Goal: Check status

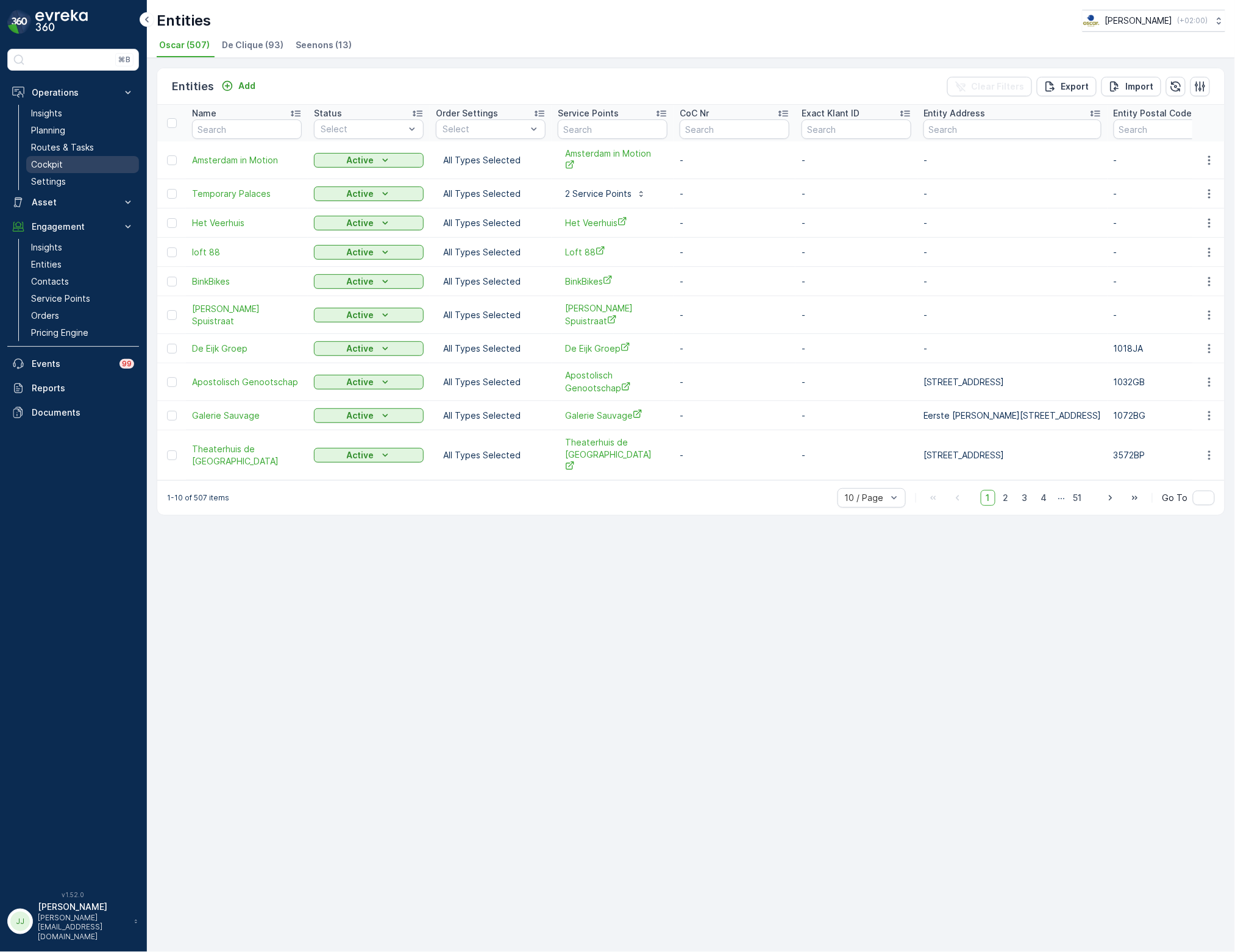
click at [86, 166] on link "Cockpit" at bounding box center [82, 164] width 113 height 17
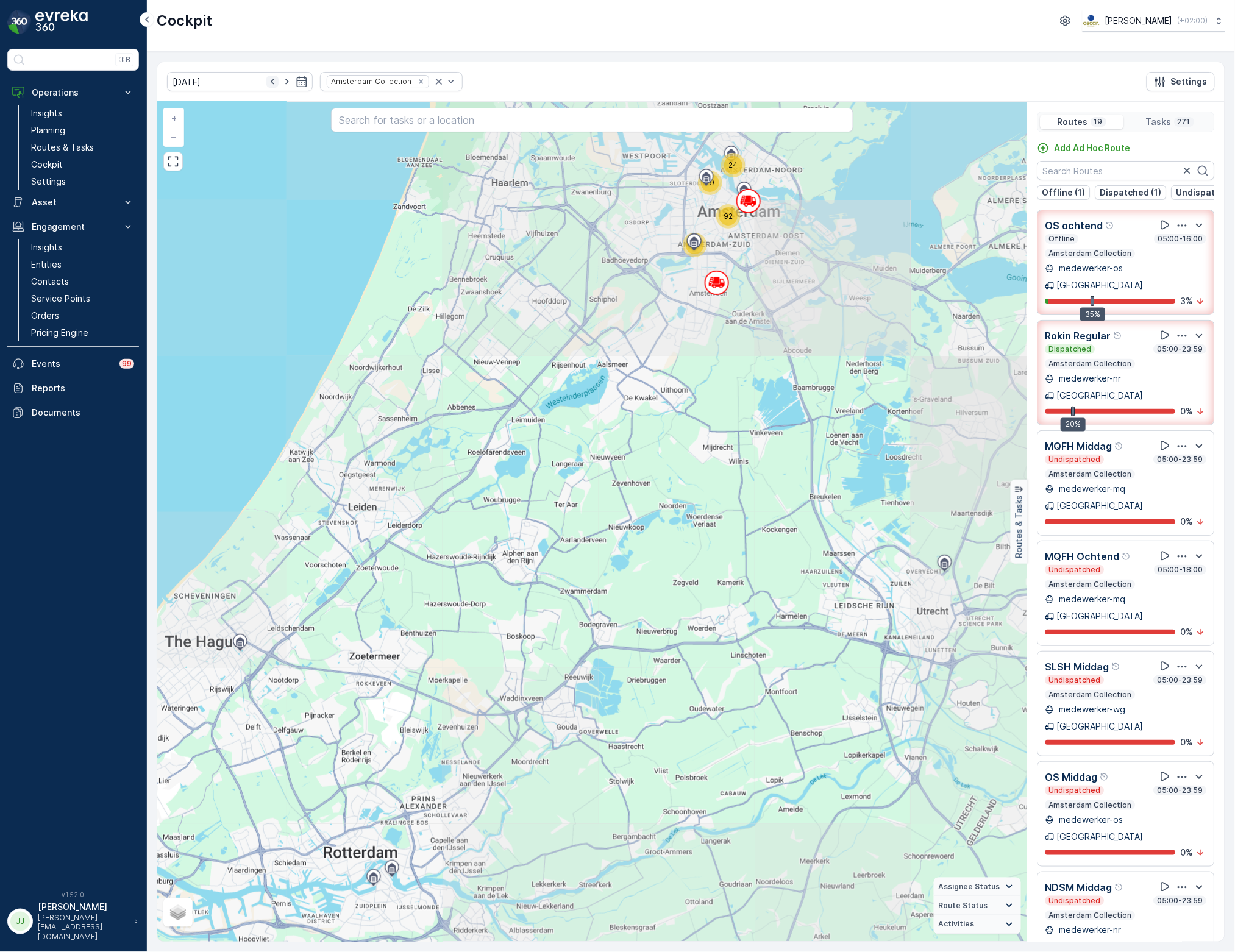
click at [266, 79] on icon "button" at bounding box center [273, 82] width 12 height 12
type input "[DATE]"
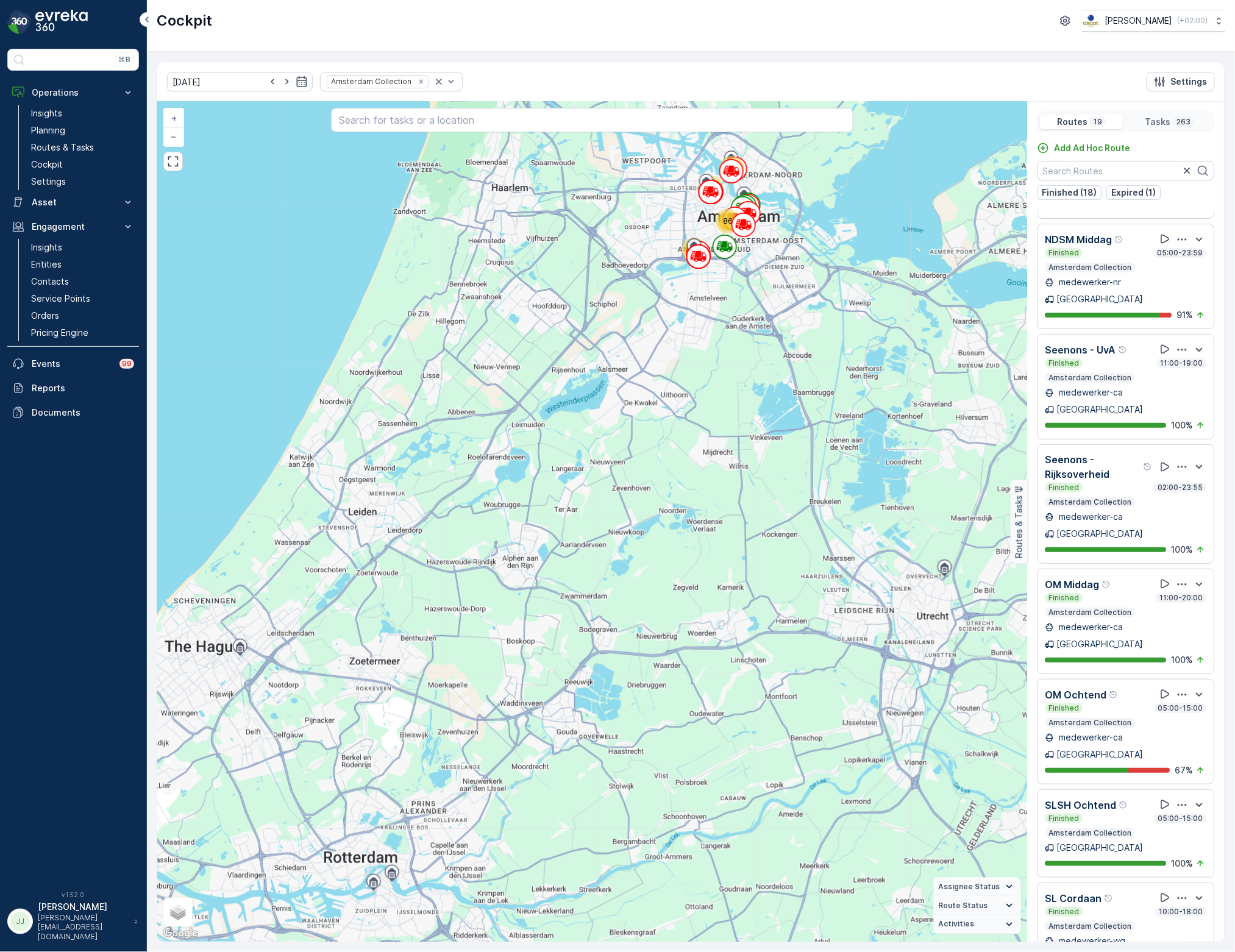
scroll to position [391, 0]
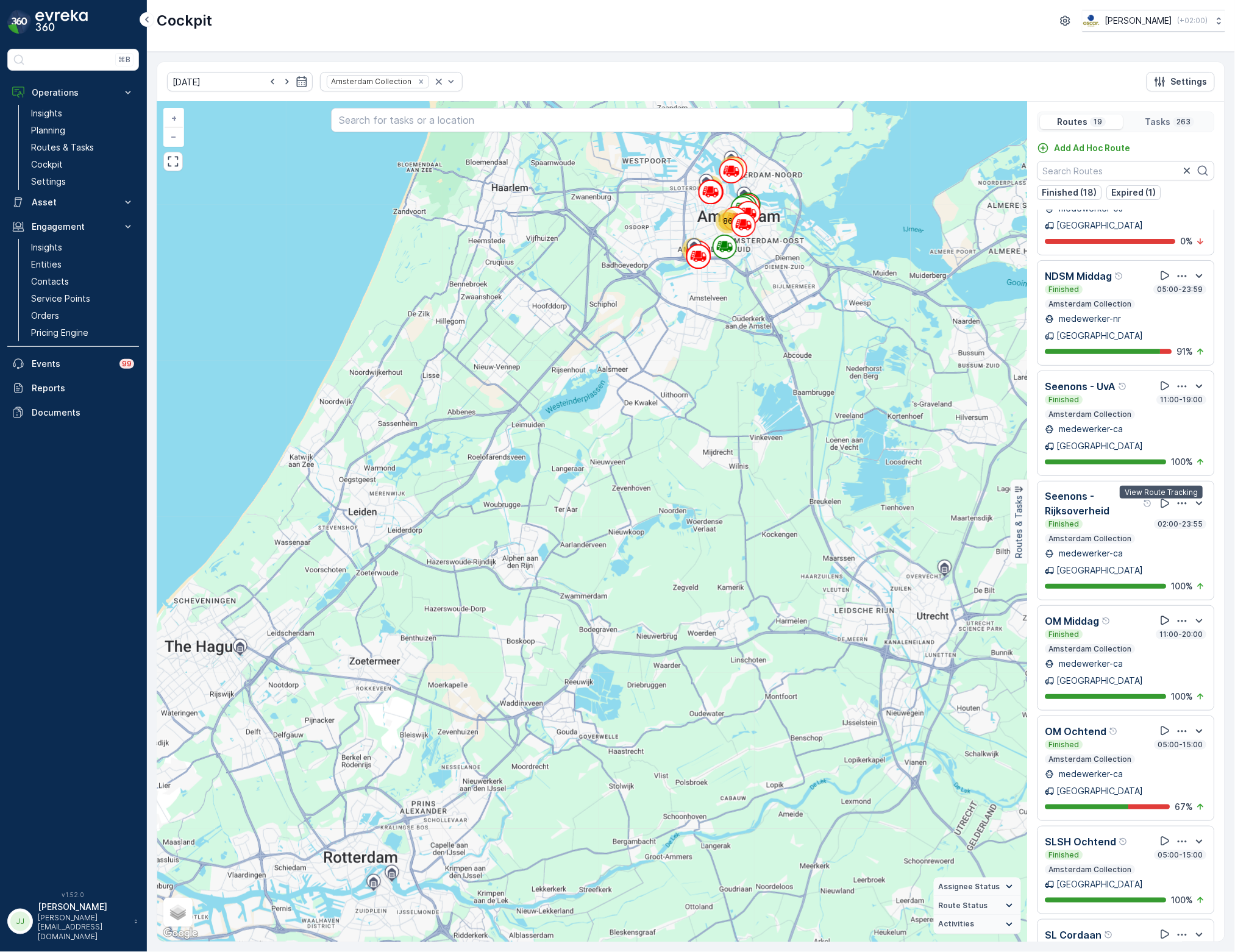
click at [1164, 614] on icon at bounding box center [1166, 620] width 12 height 12
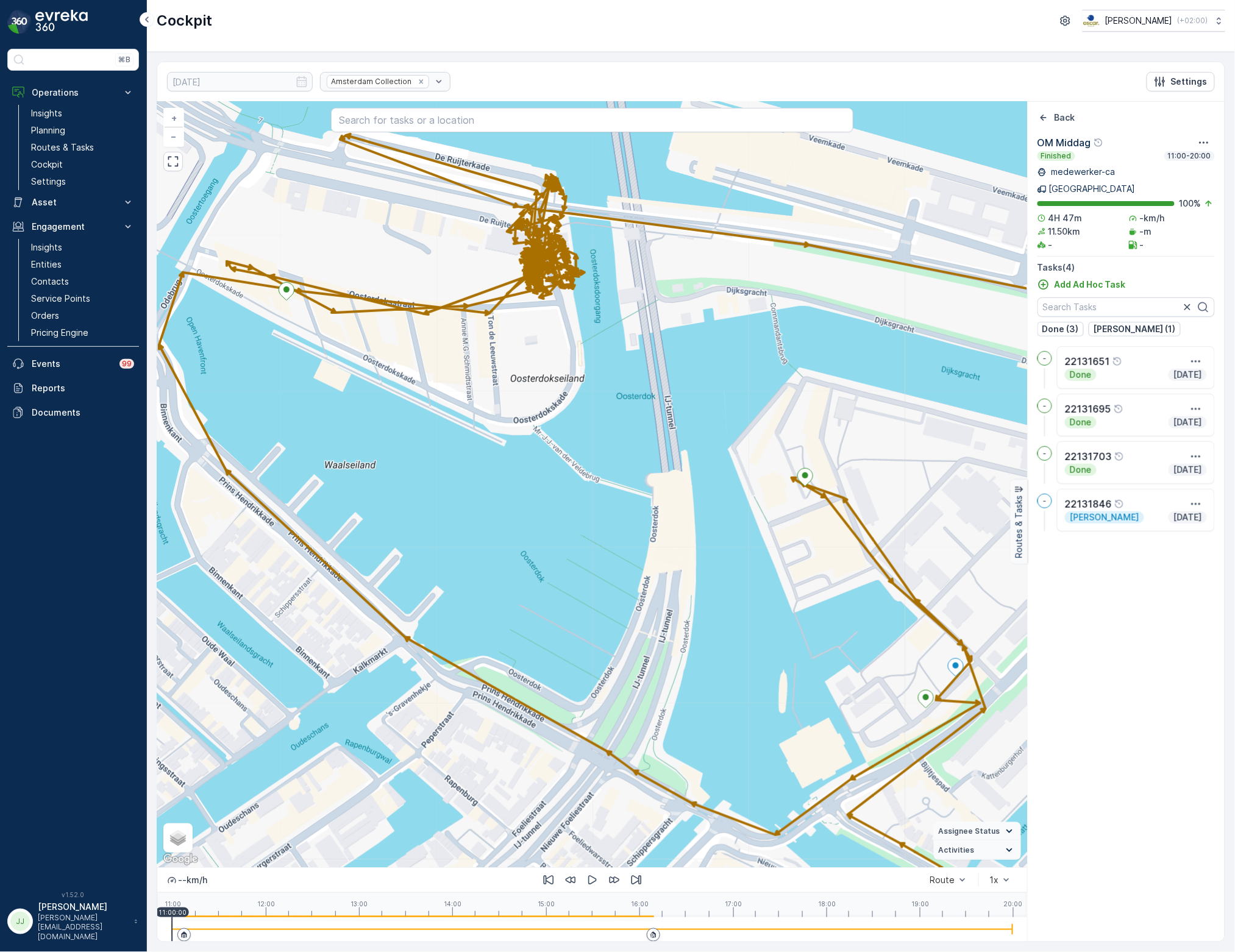
drag, startPoint x: 459, startPoint y: 417, endPoint x: 483, endPoint y: 398, distance: 30.6
click at [483, 398] on div "+ − Satellite Roadmap Terrain Hybrid Leaflet Keyboard shortcuts Map Data Map da…" at bounding box center [592, 484] width 870 height 765
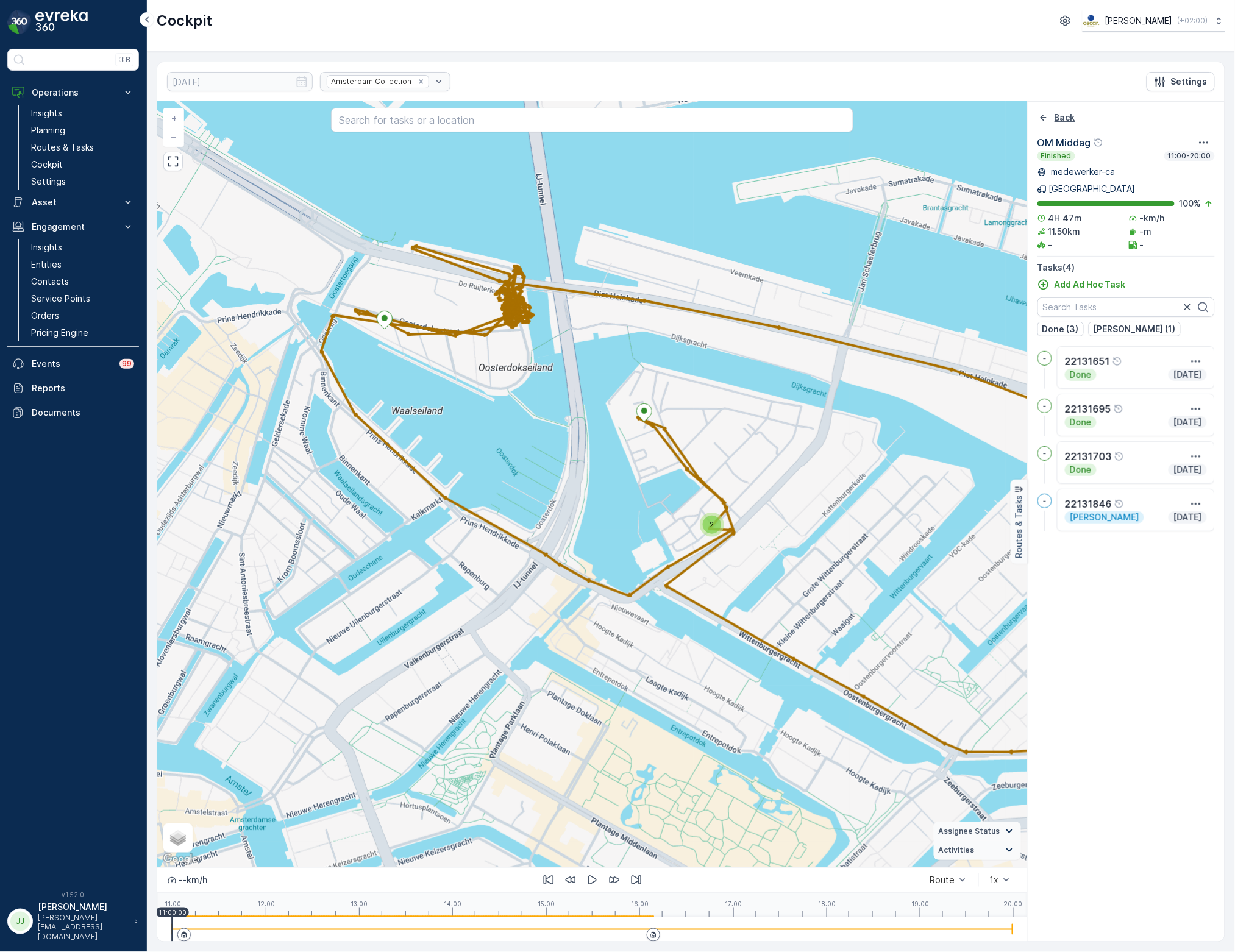
click at [1040, 120] on icon "Back" at bounding box center [1044, 118] width 12 height 12
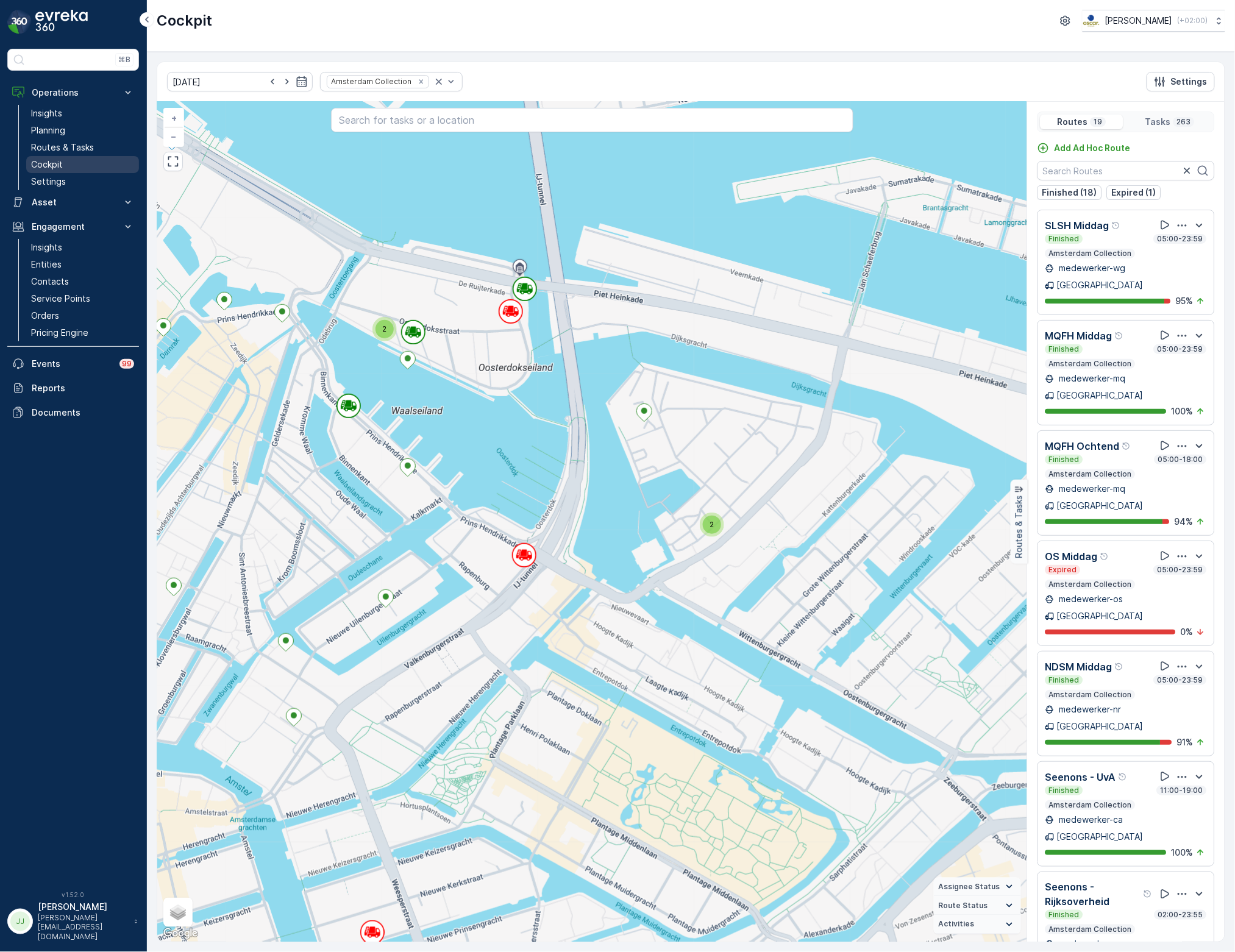
click at [59, 165] on p "Cockpit" at bounding box center [47, 165] width 32 height 12
click at [62, 148] on p "Routes & Tasks" at bounding box center [62, 148] width 62 height 12
